Goal: Task Accomplishment & Management: Use online tool/utility

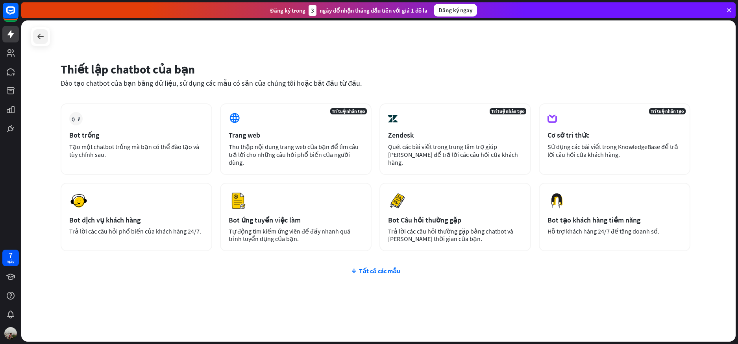
click at [40, 37] on icon at bounding box center [40, 36] width 9 height 9
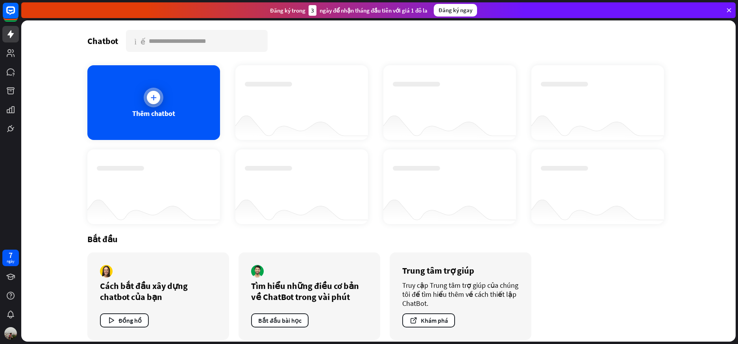
click at [152, 96] on icon at bounding box center [154, 98] width 8 height 8
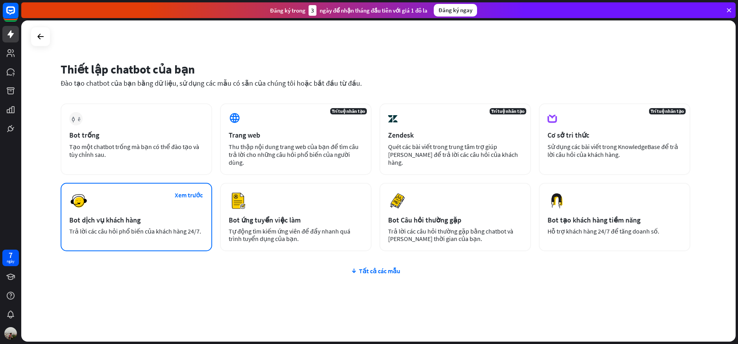
click at [118, 220] on font "Bot dịch vụ khách hàng" at bounding box center [104, 220] width 71 height 9
